Goal: Transaction & Acquisition: Purchase product/service

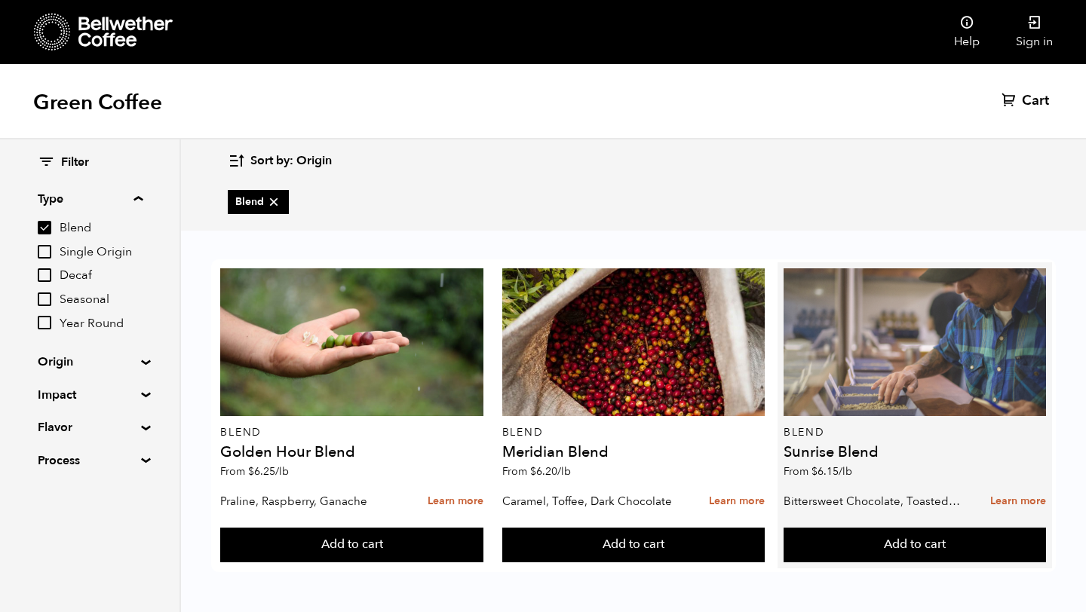
click at [970, 385] on div at bounding box center [914, 342] width 262 height 148
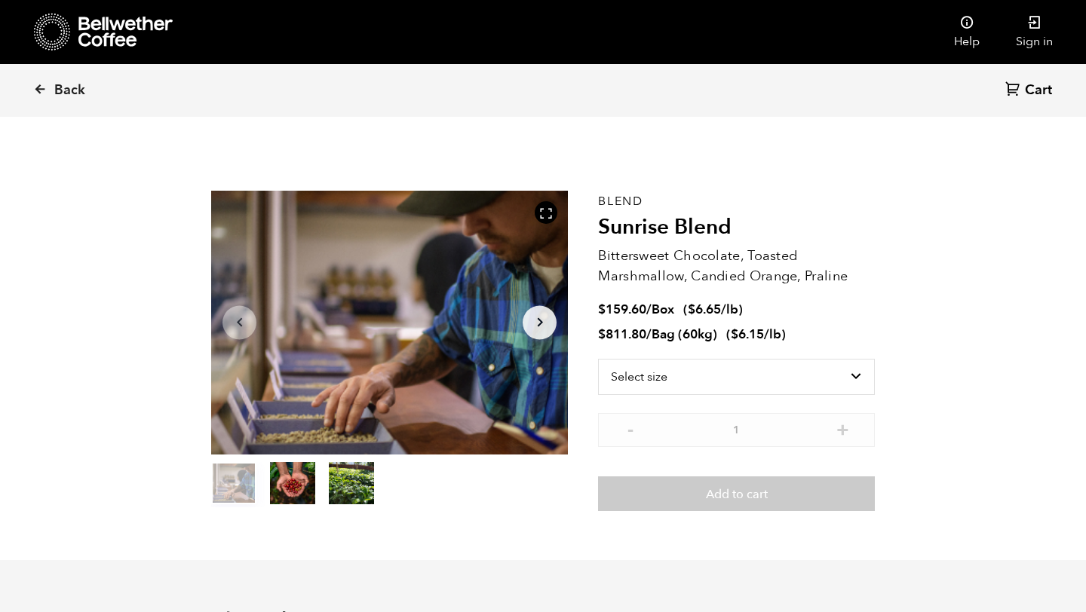
scroll to position [656, 645]
click at [697, 379] on select "Select size Bag (60kg) (132 lbs) Box (24 lbs)" at bounding box center [736, 377] width 277 height 36
select select "bag-3"
click at [598, 359] on select "Select size Bag (60kg) (132 lbs) Box (24 lbs)" at bounding box center [736, 377] width 277 height 36
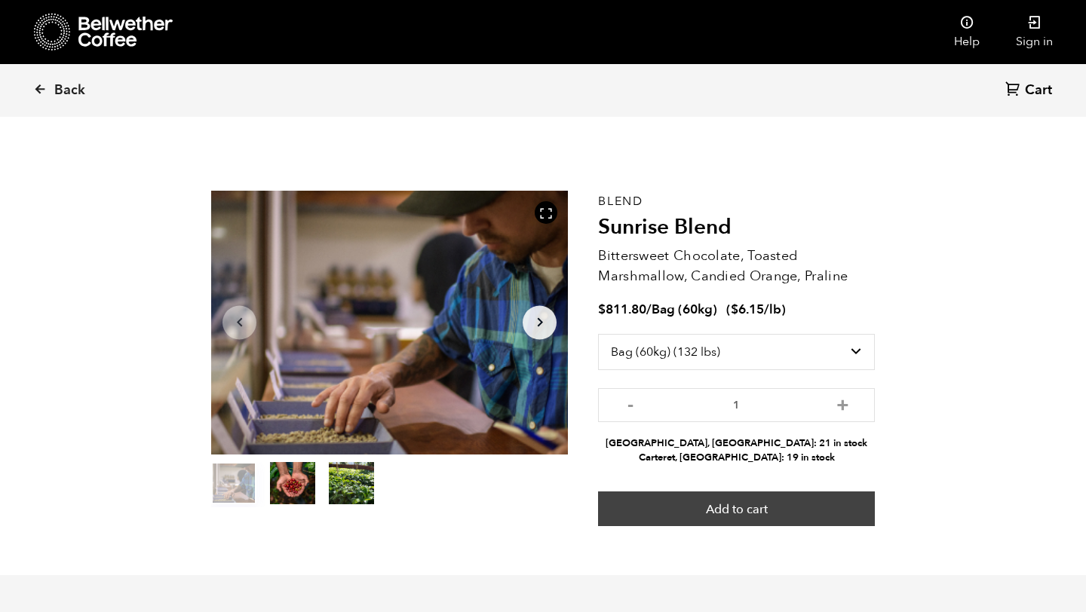
click at [678, 516] on button "Add to cart" at bounding box center [736, 509] width 277 height 35
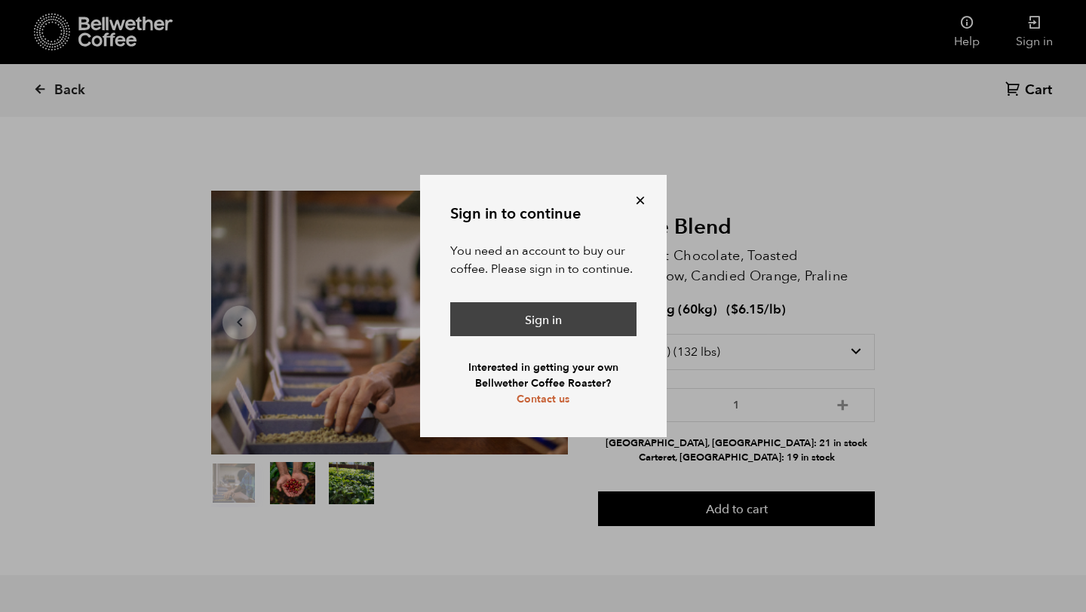
click at [571, 317] on link "Sign in" at bounding box center [543, 319] width 186 height 35
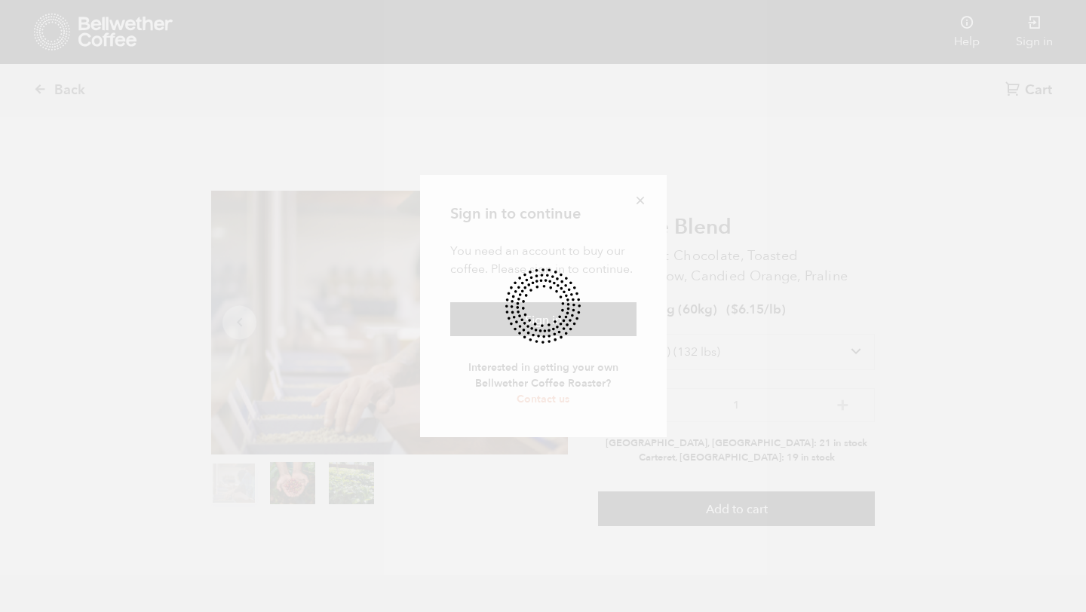
click at [638, 207] on div at bounding box center [543, 306] width 1086 height 612
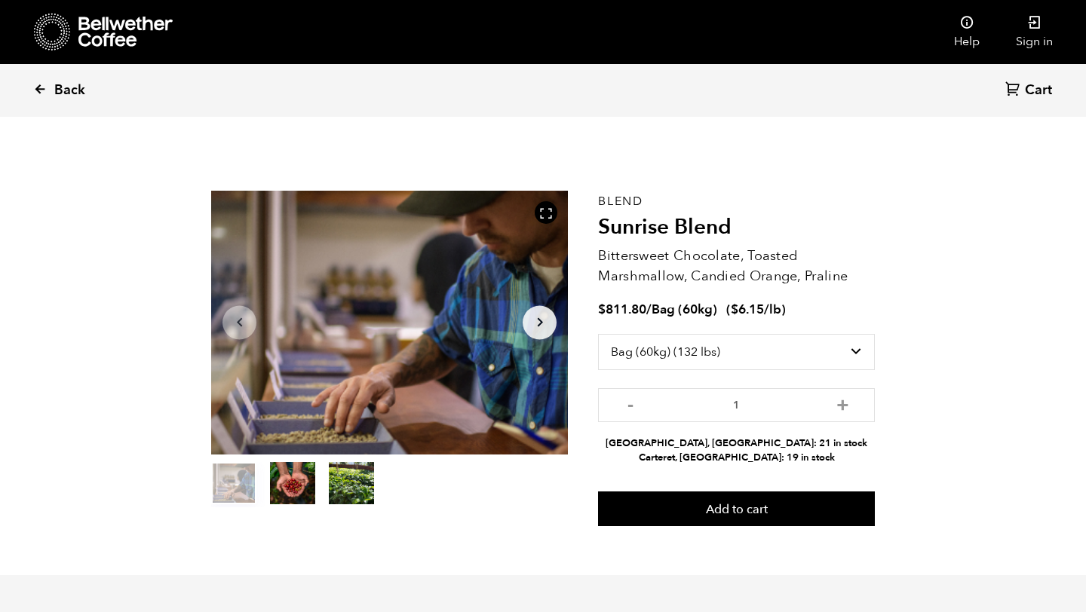
click at [57, 87] on span "Back" at bounding box center [69, 90] width 31 height 18
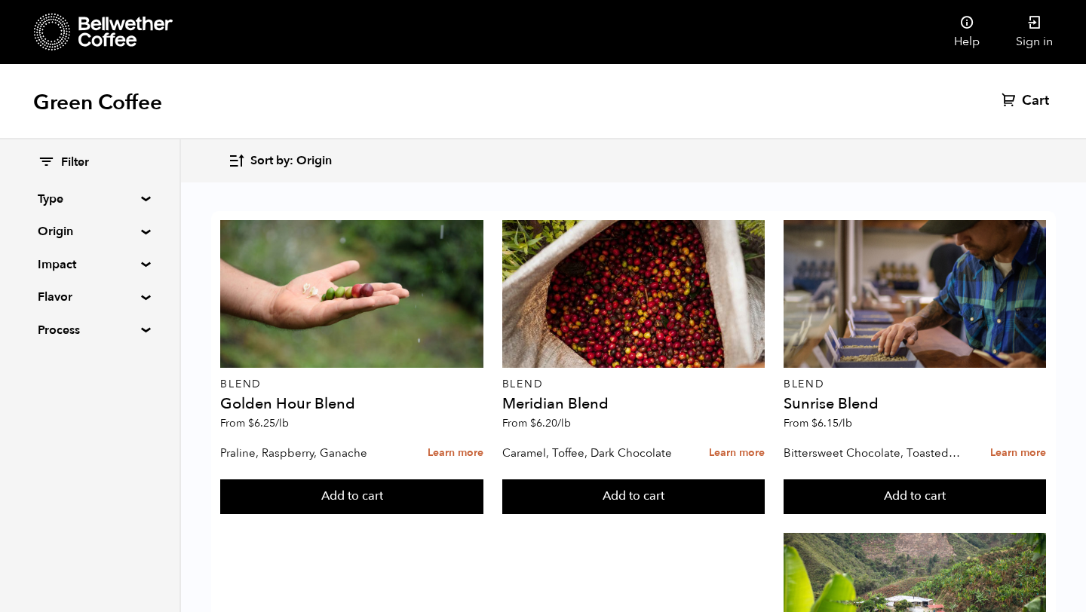
scroll to position [62, 0]
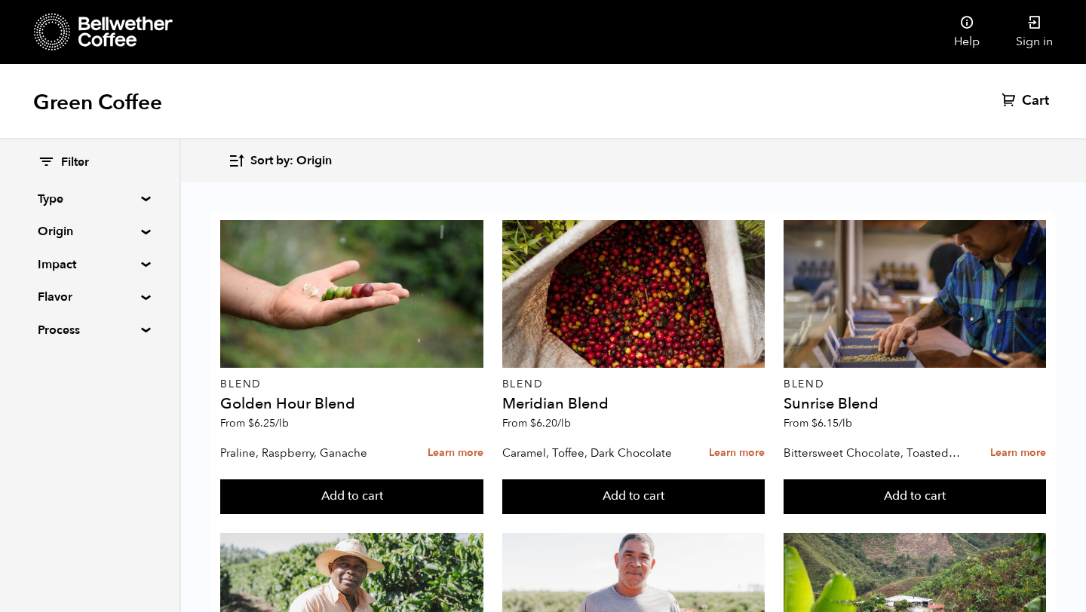
click at [114, 203] on summary "Type" at bounding box center [90, 199] width 104 height 18
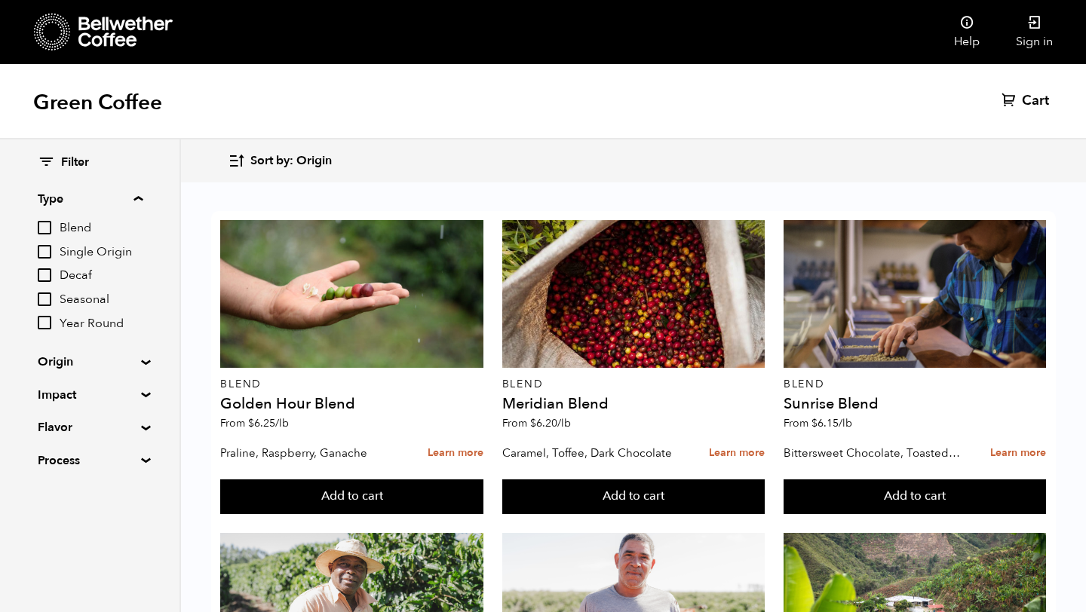
click at [75, 274] on span "Decaf" at bounding box center [101, 276] width 83 height 17
click at [0, 0] on input "Decaf" at bounding box center [0, 0] width 0 height 0
checkbox input "true"
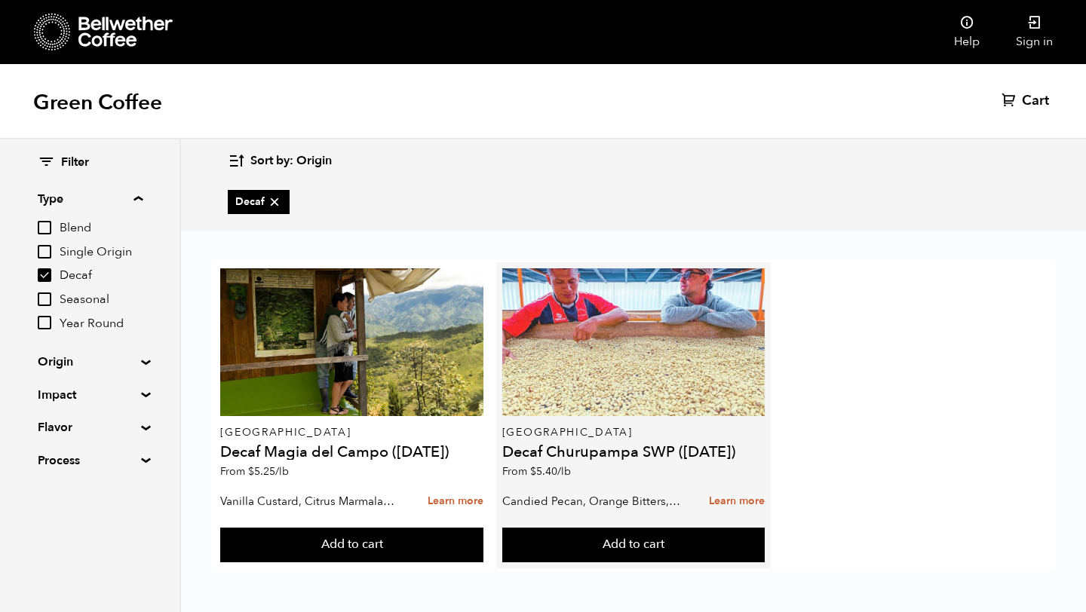
click at [662, 400] on div at bounding box center [633, 342] width 262 height 148
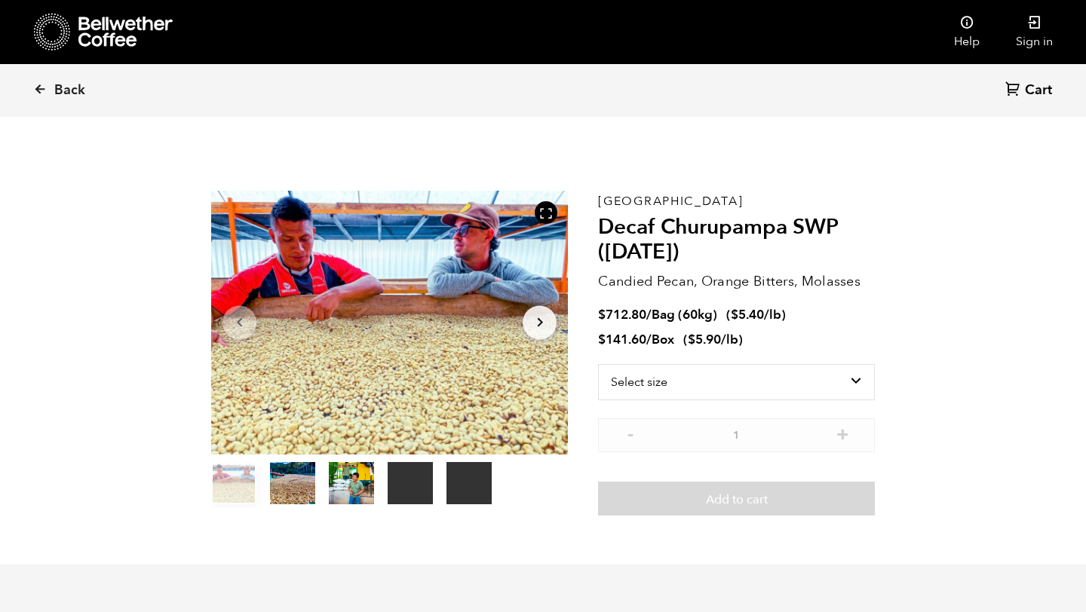
scroll to position [656, 645]
click at [777, 385] on select "Select size Bag (60kg) (132 lbs) Box (24 lbs)" at bounding box center [736, 382] width 277 height 36
click at [50, 87] on link "Back" at bounding box center [79, 90] width 93 height 51
